Goal: Task Accomplishment & Management: Use online tool/utility

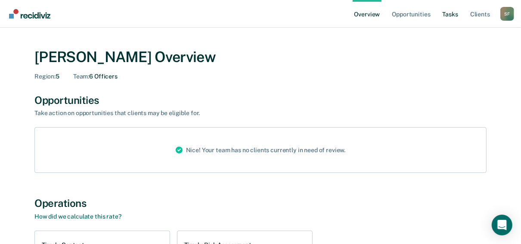
click at [448, 13] on link "Tasks" at bounding box center [450, 14] width 19 height 28
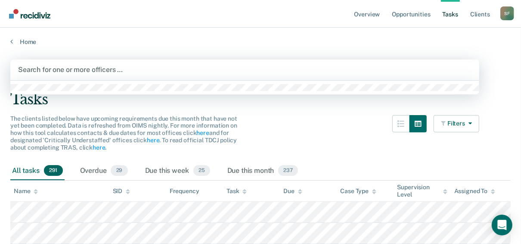
click at [65, 72] on div at bounding box center [244, 70] width 453 height 10
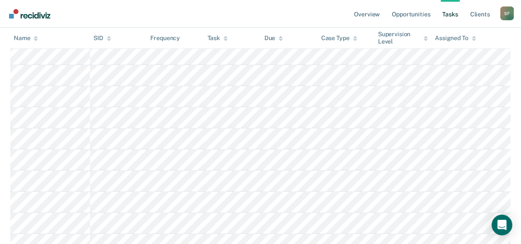
scroll to position [276, 0]
